Goal: Communication & Community: Ask a question

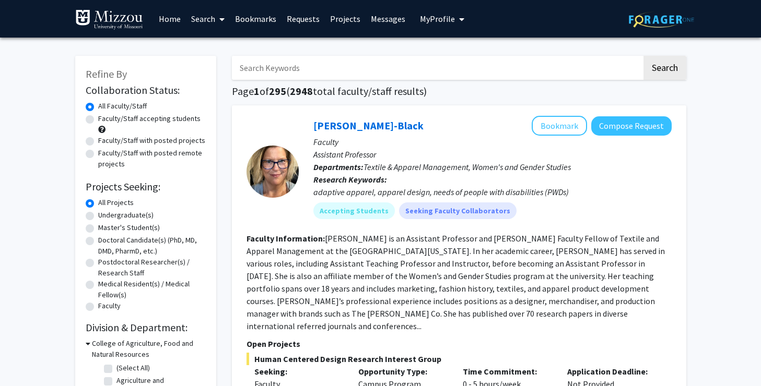
click at [148, 123] on label "Faculty/Staff accepting students" at bounding box center [149, 118] width 102 height 11
click at [105, 120] on input "Faculty/Staff accepting students" at bounding box center [101, 116] width 7 height 7
radio input "true"
click at [271, 70] on input "Search Keywords" at bounding box center [437, 68] width 410 height 24
type input "media psychology"
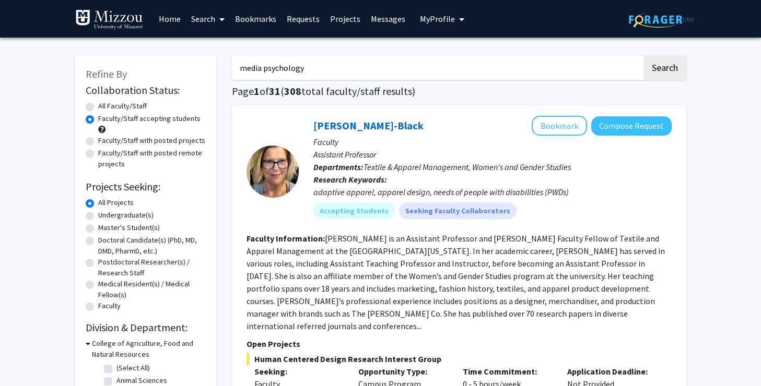
click at [643, 56] on button "Search" at bounding box center [664, 68] width 43 height 24
radio input "true"
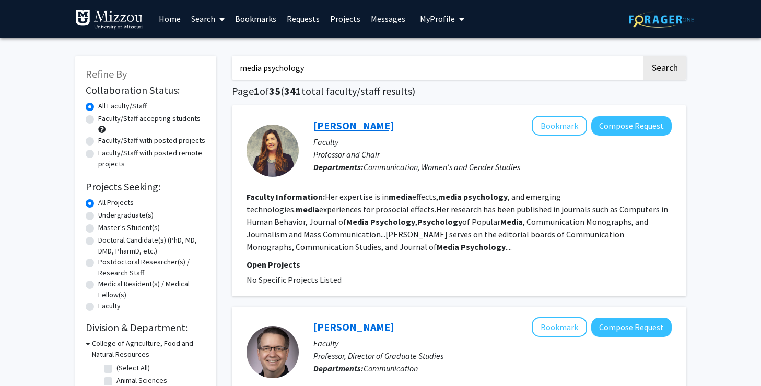
click at [352, 131] on link "[PERSON_NAME]" at bounding box center [353, 125] width 80 height 13
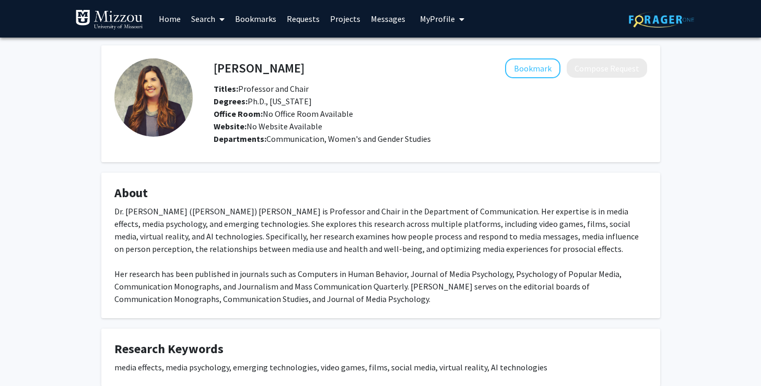
click at [223, 203] on fg-card-title "About" at bounding box center [380, 195] width 533 height 19
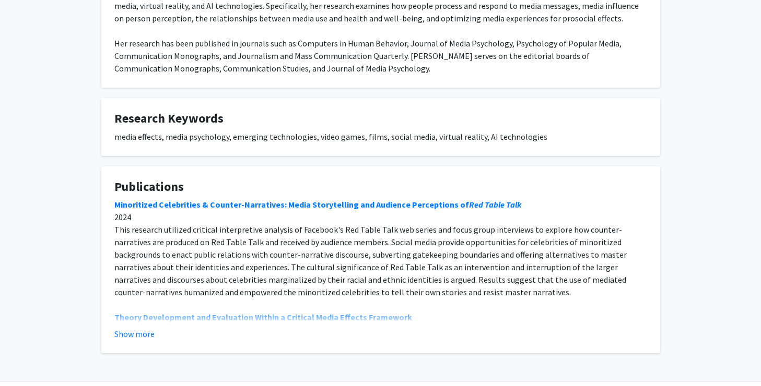
scroll to position [263, 0]
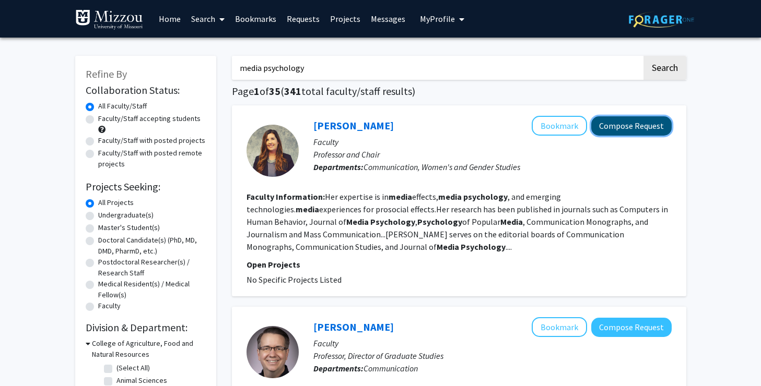
click at [612, 132] on button "Compose Request" at bounding box center [631, 125] width 80 height 19
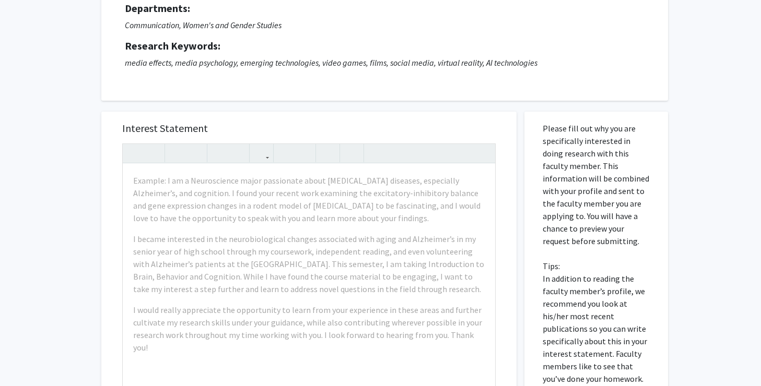
scroll to position [112, 0]
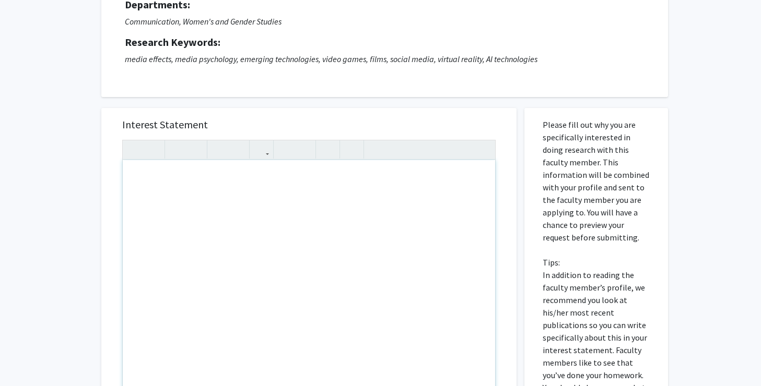
click at [223, 237] on div "Note to users with screen readers: Please press Alt+0 or Option+0 to deactivate…" at bounding box center [309, 279] width 372 height 239
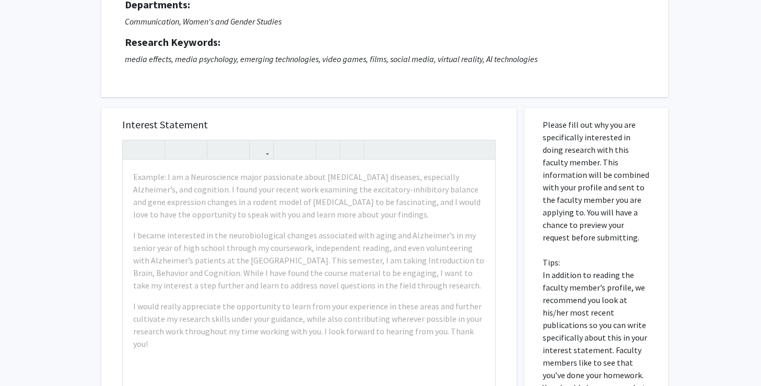
click at [51, 261] on div "All Requests Request for [PERSON_NAME] Request for [PERSON_NAME] Departments: C…" at bounding box center [380, 259] width 761 height 667
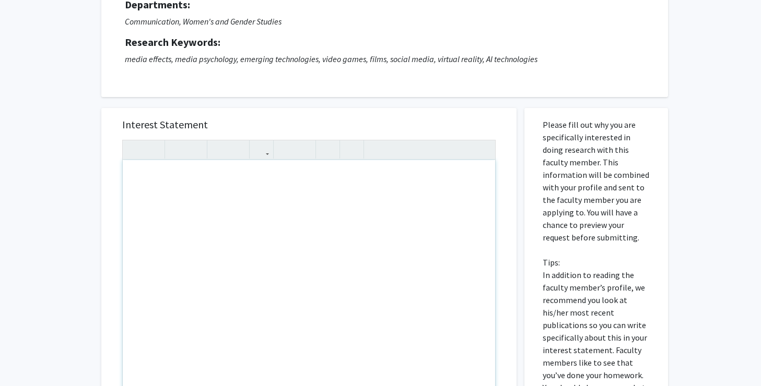
click at [169, 234] on div "Note to users with screen readers: Please press Alt+0 or Option+0 to deactivate…" at bounding box center [309, 279] width 372 height 239
paste div "Note to users with screen readers: Please press Alt+0 or Option+0 to deactivate…"
type textarea "<p>Dear [PERSON_NAME], </p> <p>I hope you are having a good start to the semest…"
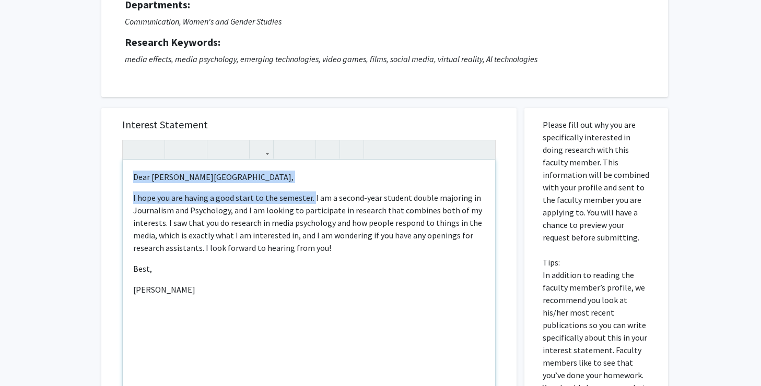
drag, startPoint x: 309, startPoint y: 198, endPoint x: 67, endPoint y: 162, distance: 244.5
click at [67, 162] on div "All Requests Request for [PERSON_NAME] Request for [PERSON_NAME] Departments: C…" at bounding box center [380, 259] width 761 height 667
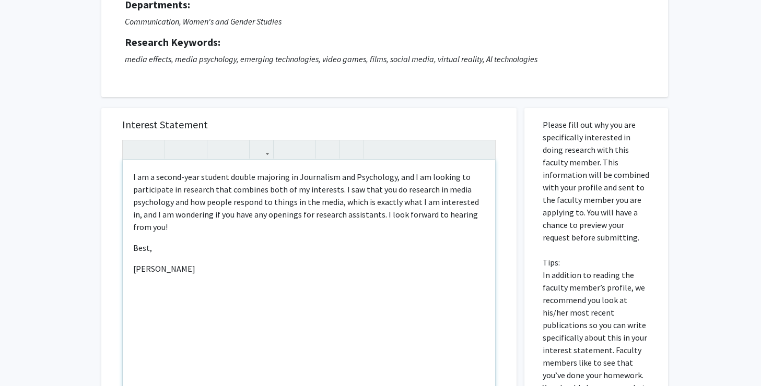
click at [242, 239] on div "I am a second-year student double majoring in Journalism and Psychology, and I …" at bounding box center [309, 279] width 372 height 239
drag, startPoint x: 258, startPoint y: 301, endPoint x: 225, endPoint y: 234, distance: 74.7
click at [225, 234] on div "I am a second-year student double majoring in Journalism and Psychology, and I …" at bounding box center [309, 279] width 372 height 239
type textarea "<p><span style="font-size: 1rem;">I am a second-year student double majoring in…"
click at [242, 263] on div "I am a second-year student double majoring in Journalism and Psychology, and I …" at bounding box center [309, 279] width 372 height 239
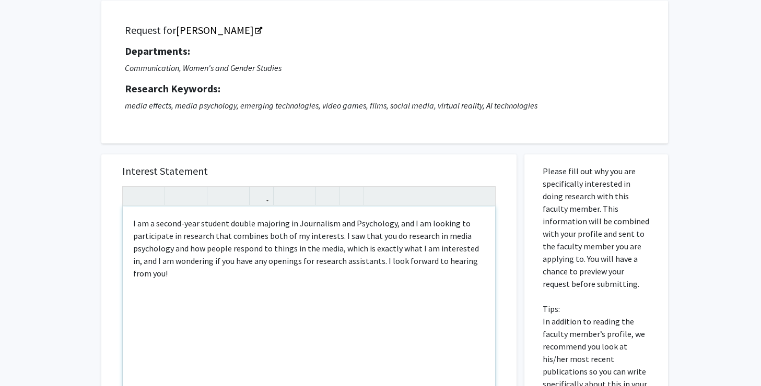
scroll to position [0, 0]
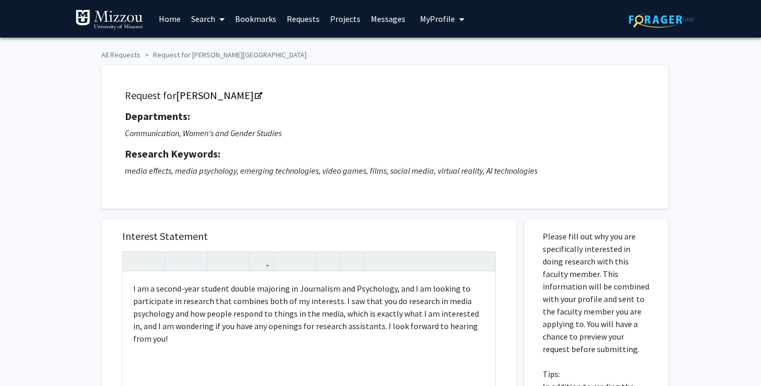
click at [460, 23] on button "My Profile" at bounding box center [442, 19] width 51 height 38
click at [496, 56] on span "View Profile" at bounding box center [484, 59] width 63 height 11
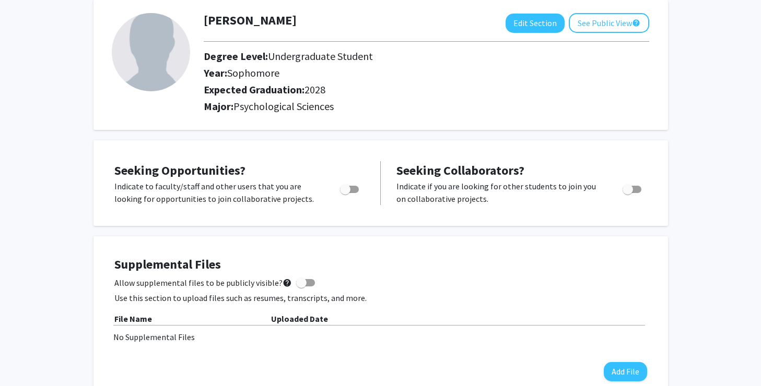
scroll to position [57, 0]
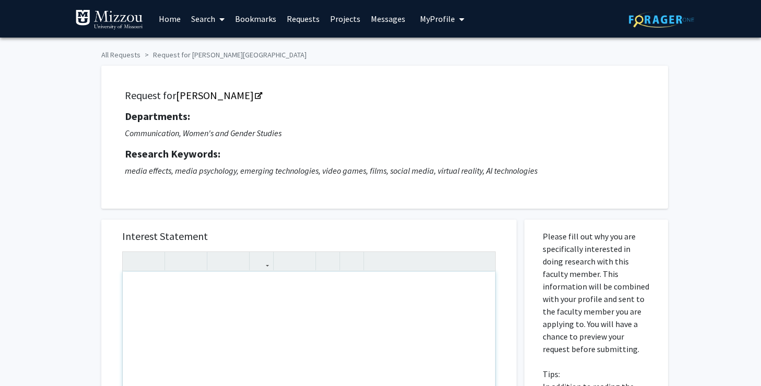
paste div "Note to users with screen readers: Please press Alt+0 or Option+0 to deactivate…"
type textarea "<p>Dear [PERSON_NAME], </p> <p>I hope you are having a good start to the semest…"
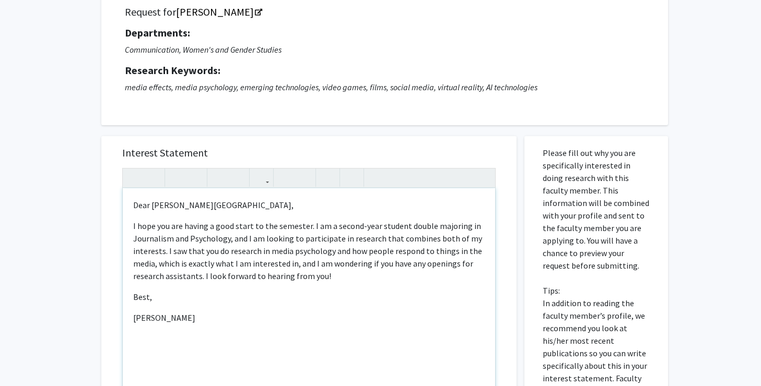
scroll to position [89, 0]
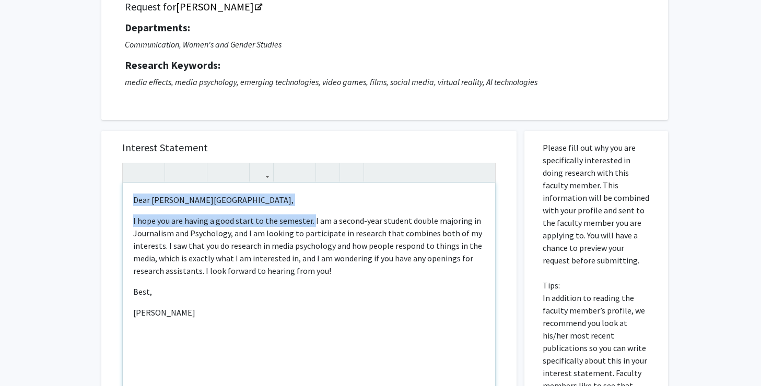
drag, startPoint x: 309, startPoint y: 223, endPoint x: 105, endPoint y: 174, distance: 209.3
click at [105, 174] on div "Interest Statement <p>Dear [PERSON_NAME], </p> <p>I hope you are having a good …" at bounding box center [308, 286] width 415 height 311
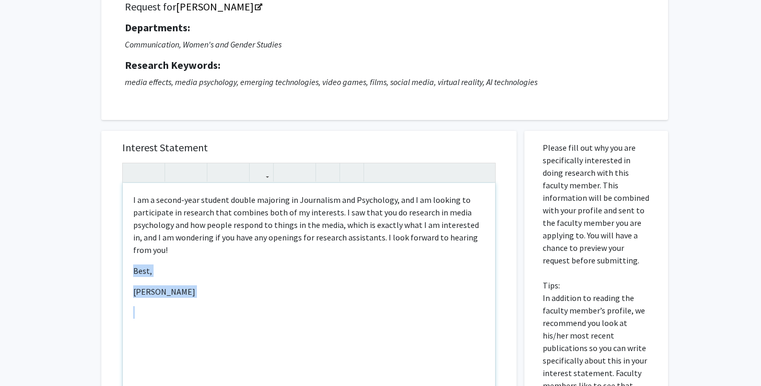
drag, startPoint x: 275, startPoint y: 317, endPoint x: 131, endPoint y: 274, distance: 150.8
click at [131, 274] on div "I am a second-year student double majoring in Journalism and Psychology, and I …" at bounding box center [309, 302] width 372 height 239
click at [212, 286] on div "I am a second-year student double majoring in Journalism and Psychology, and I …" at bounding box center [309, 302] width 372 height 239
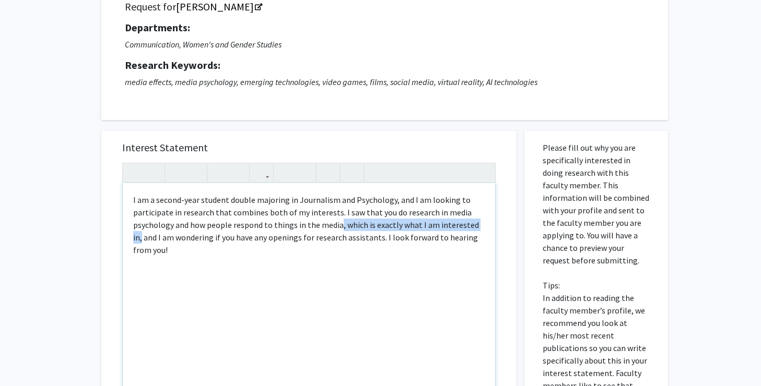
drag, startPoint x: 486, startPoint y: 226, endPoint x: 338, endPoint y: 228, distance: 147.2
click at [338, 228] on div "I am a second-year student double majoring in Journalism and Psychology, and I …" at bounding box center [309, 302] width 372 height 239
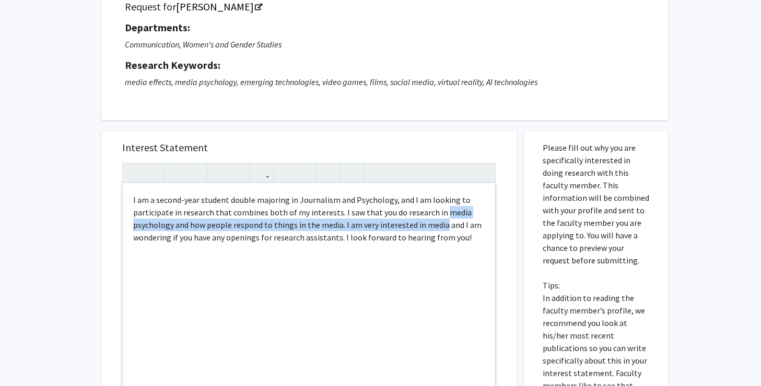
drag, startPoint x: 442, startPoint y: 227, endPoint x: 438, endPoint y: 209, distance: 17.7
click at [438, 209] on span "I am a second-year student double majoring in Journalism and Psychology, and I …" at bounding box center [307, 219] width 348 height 48
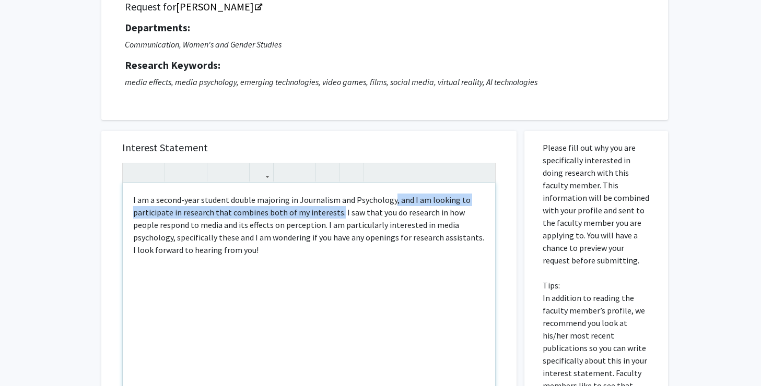
drag, startPoint x: 335, startPoint y: 215, endPoint x: 391, endPoint y: 198, distance: 58.3
click at [391, 198] on span "I am a second-year student double majoring in Journalism and Psychology, and I …" at bounding box center [308, 225] width 351 height 61
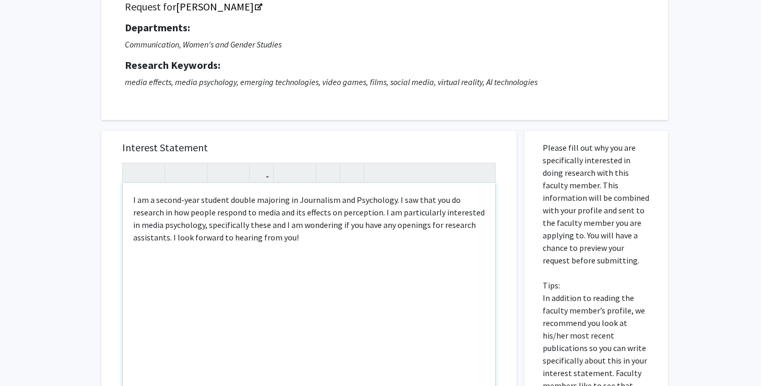
click at [399, 270] on div "I am a second-year student double majoring in Journalism and Psychology. I saw …" at bounding box center [309, 302] width 372 height 239
click at [274, 226] on span "I am a second-year student double majoring in Journalism and Psychology. I saw …" at bounding box center [308, 219] width 351 height 48
drag, startPoint x: 340, startPoint y: 227, endPoint x: 240, endPoint y: 227, distance: 100.2
click at [240, 227] on span "I am a second-year student double majoring in Journalism and Psychology. I saw …" at bounding box center [308, 219] width 351 height 48
click at [214, 228] on span "I am a second-year student double majoring in Journalism and Psychology. I saw …" at bounding box center [308, 219] width 351 height 48
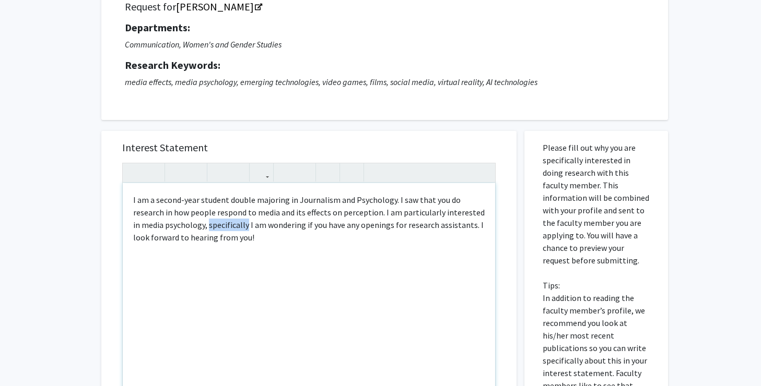
click at [214, 228] on span "I am a second-year student double majoring in Journalism and Psychology. I saw …" at bounding box center [308, 219] width 351 height 48
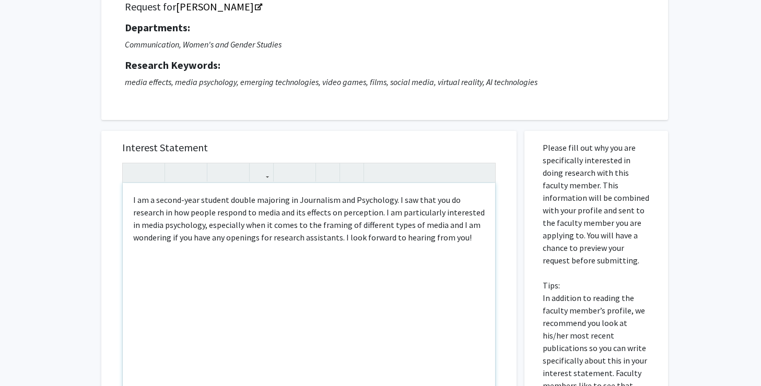
click at [297, 228] on span "I am a second-year student double majoring in Journalism and Psychology. I saw …" at bounding box center [308, 219] width 351 height 48
click at [477, 230] on span "I am a second-year student double majoring in Journalism and Psychology. I saw …" at bounding box center [308, 225] width 351 height 61
drag, startPoint x: 479, startPoint y: 225, endPoint x: 465, endPoint y: 226, distance: 14.1
click at [465, 226] on span "I am a second-year student double majoring in Journalism and Psychology. I saw …" at bounding box center [308, 225] width 351 height 61
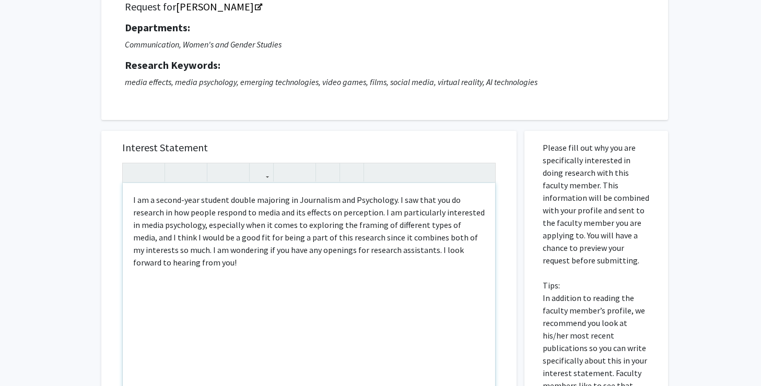
click at [206, 279] on div "I am a second-year student double majoring in Journalism and Psychology. I saw …" at bounding box center [309, 302] width 372 height 239
click at [156, 252] on span "I am a second-year student double majoring in Journalism and Psychology. I saw …" at bounding box center [308, 231] width 351 height 73
click at [135, 254] on span "I am a second-year student double majoring in Journalism and Psychology. I saw …" at bounding box center [308, 231] width 351 height 73
click at [243, 288] on div "I am a second-year student double majoring in Journalism and Psychology. I saw …" at bounding box center [309, 302] width 372 height 239
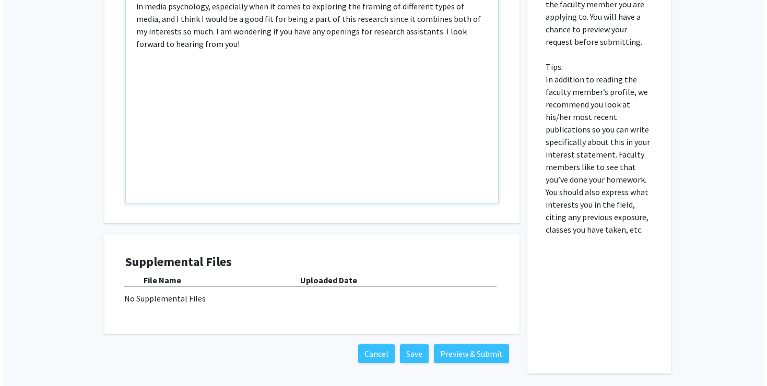
scroll to position [350, 0]
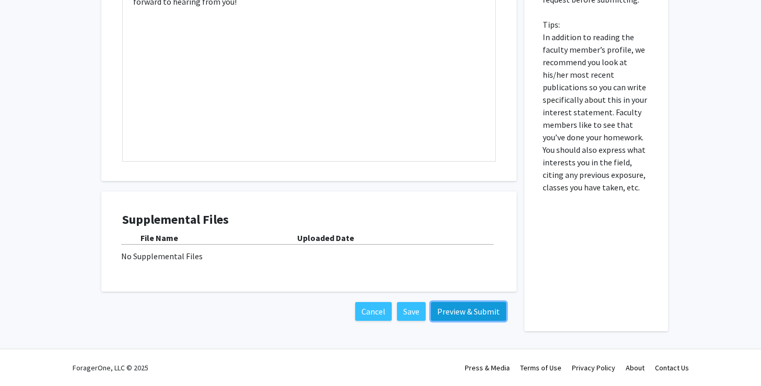
click at [453, 312] on button "Preview & Submit" at bounding box center [468, 311] width 75 height 19
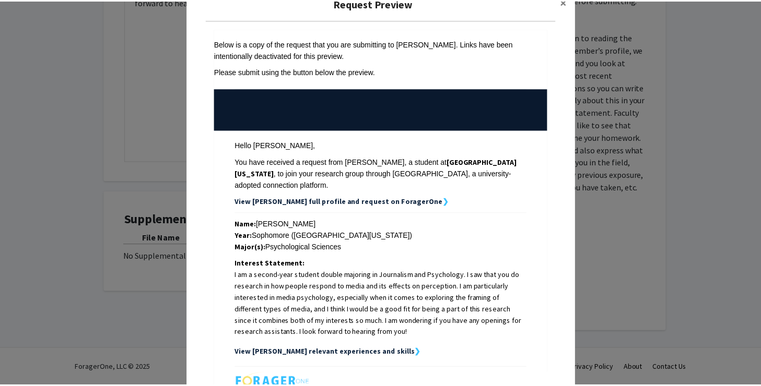
scroll to position [0, 0]
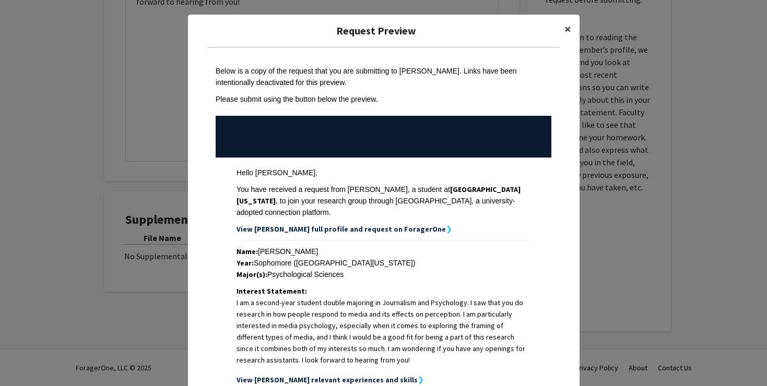
click at [568, 26] on span "×" at bounding box center [567, 29] width 7 height 16
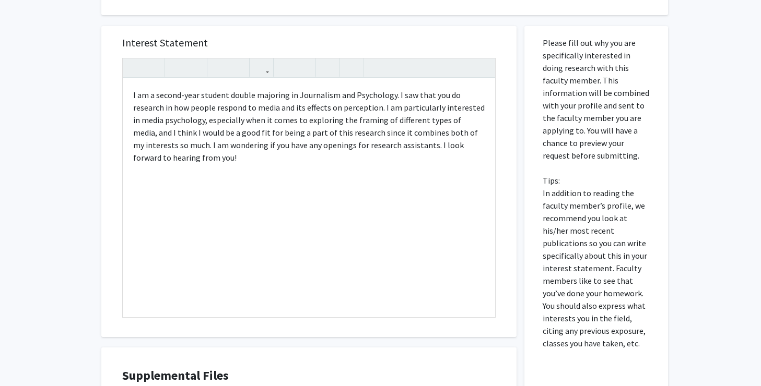
scroll to position [90, 0]
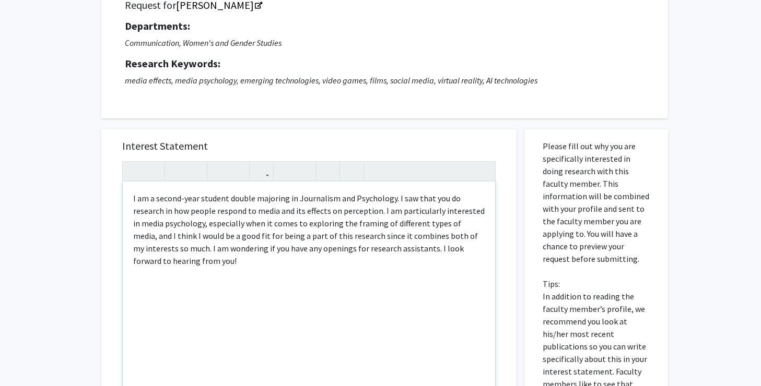
click at [465, 221] on span "I am a second-year student double majoring in Journalism and Psychology. I saw …" at bounding box center [308, 229] width 351 height 73
type textarea "<p><span style="font-size: 1rem;">I am a second-year student double majoring in…"
click at [495, 246] on div "Interest Statement <p><span style="font-size: 1rem;">I am a second-year student…" at bounding box center [309, 284] width 394 height 311
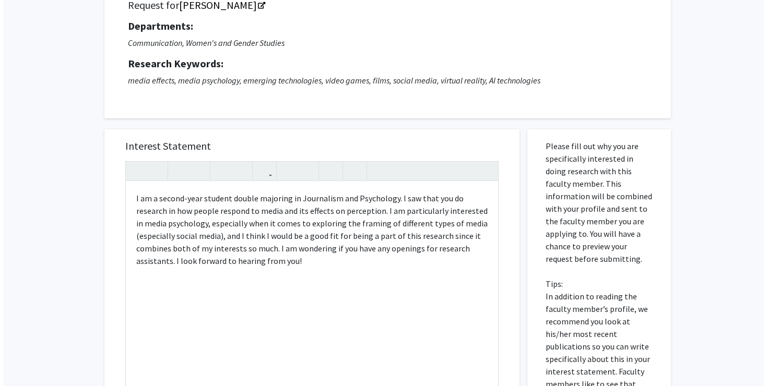
scroll to position [350, 0]
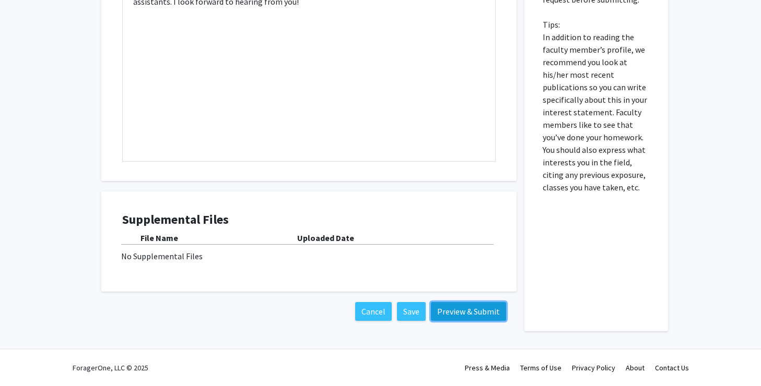
click at [456, 316] on button "Preview & Submit" at bounding box center [468, 311] width 75 height 19
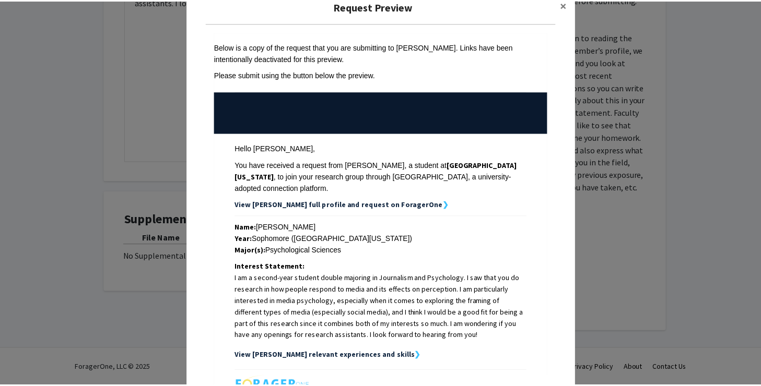
scroll to position [0, 0]
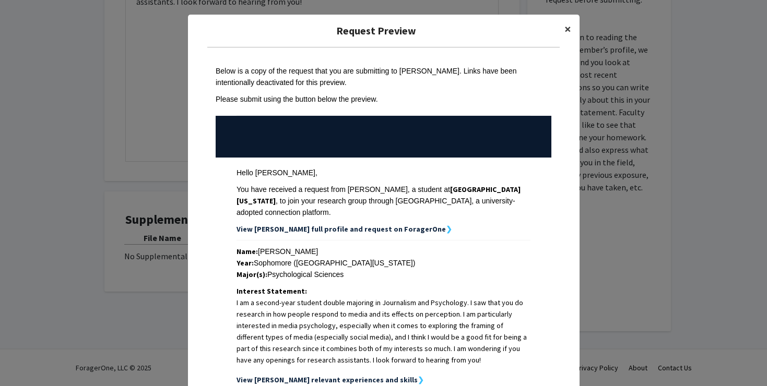
click at [566, 22] on span "×" at bounding box center [567, 29] width 7 height 16
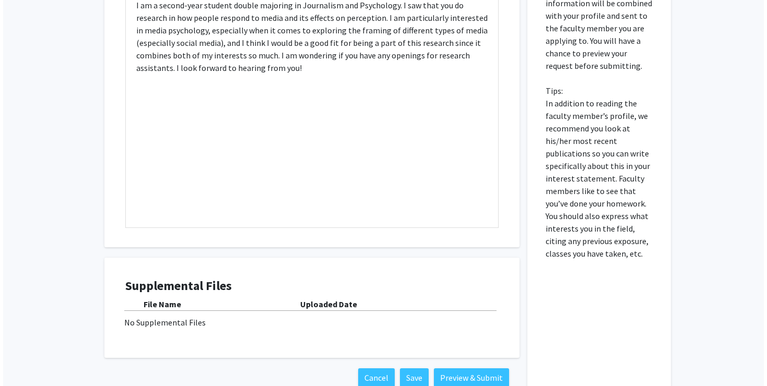
scroll to position [350, 0]
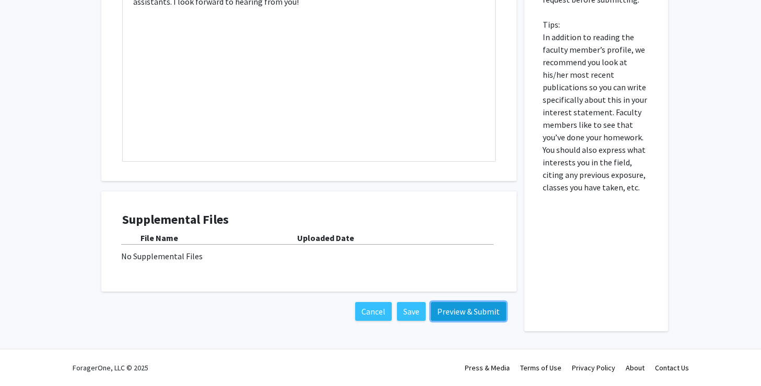
click at [470, 312] on button "Preview & Submit" at bounding box center [468, 311] width 75 height 19
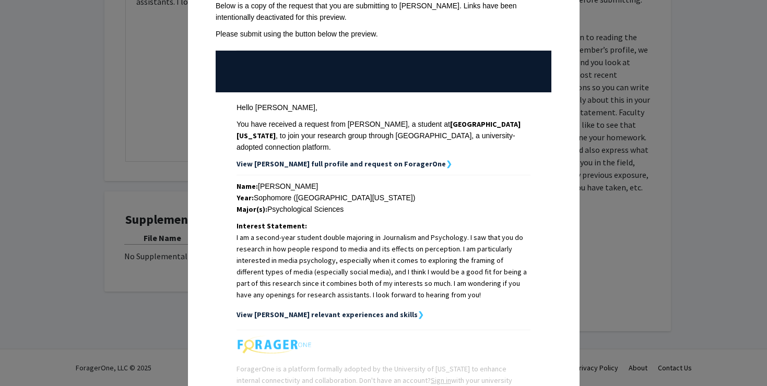
scroll to position [159, 0]
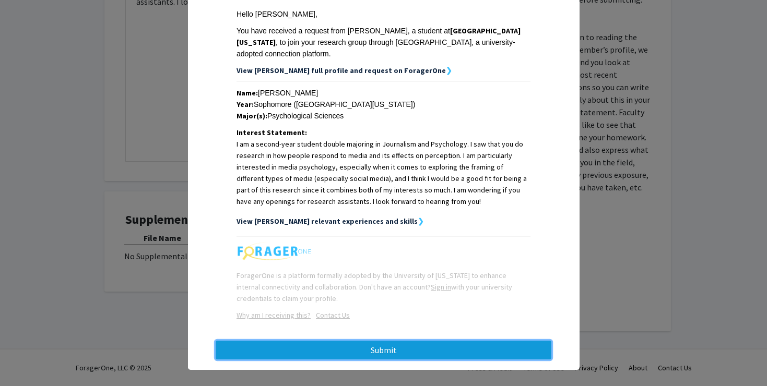
click at [450, 341] on button "Submit" at bounding box center [384, 350] width 336 height 19
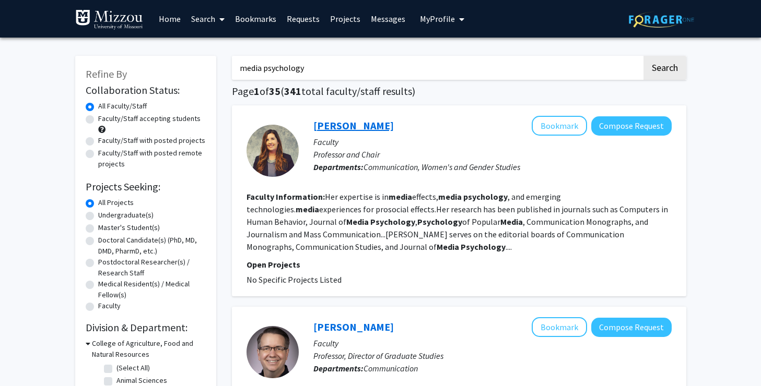
click at [371, 126] on link "[PERSON_NAME]" at bounding box center [353, 125] width 80 height 13
